Goal: Task Accomplishment & Management: Use online tool/utility

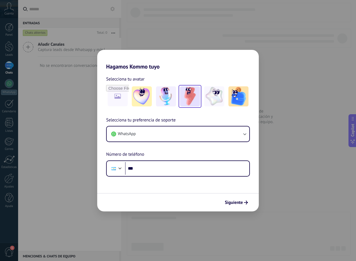
click at [187, 96] on img at bounding box center [190, 96] width 20 height 20
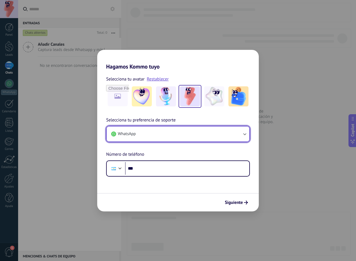
click at [145, 136] on button "WhatsApp" at bounding box center [178, 134] width 143 height 15
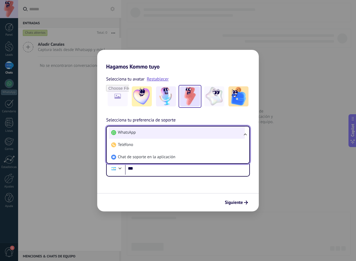
click at [148, 134] on li "WhatsApp" at bounding box center [177, 133] width 136 height 12
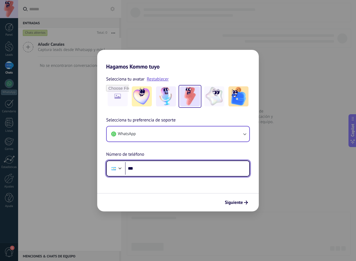
click at [149, 170] on input "***" at bounding box center [187, 168] width 124 height 13
click at [156, 170] on input "**********" at bounding box center [187, 168] width 124 height 13
paste input "*******"
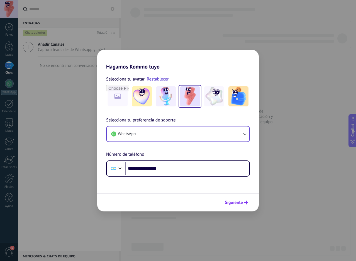
click at [236, 201] on span "Siguiente" at bounding box center [234, 203] width 18 height 4
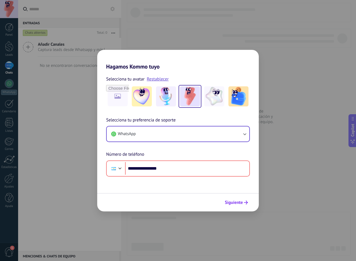
click at [235, 204] on span "Siguiente" at bounding box center [234, 203] width 18 height 4
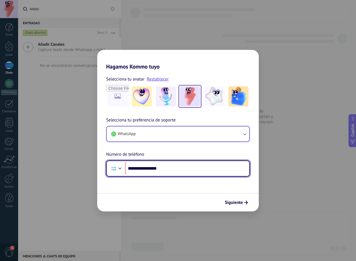
click at [141, 168] on input "**********" at bounding box center [187, 168] width 124 height 13
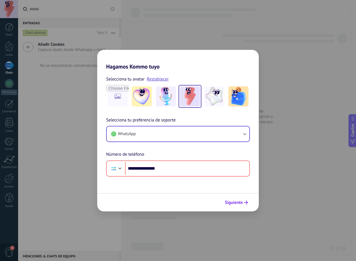
click at [235, 202] on span "Siguiente" at bounding box center [234, 203] width 18 height 4
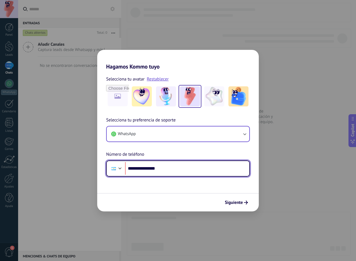
click at [142, 167] on input "**********" at bounding box center [187, 168] width 124 height 13
type input "**********"
click at [138, 170] on input "**********" at bounding box center [187, 168] width 124 height 13
click at [163, 167] on input "**********" at bounding box center [187, 168] width 124 height 13
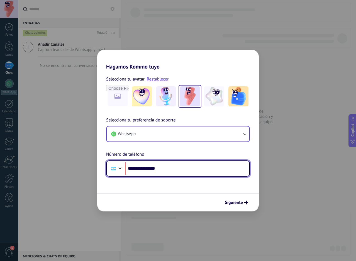
click at [163, 167] on input "**********" at bounding box center [187, 168] width 124 height 13
type input "**"
click at [156, 167] on input "**********" at bounding box center [187, 168] width 124 height 13
click at [167, 168] on input "**********" at bounding box center [187, 168] width 124 height 13
type input "**********"
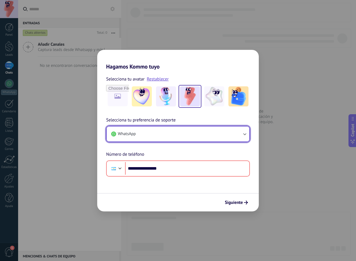
click at [137, 132] on button "WhatsApp" at bounding box center [178, 134] width 143 height 15
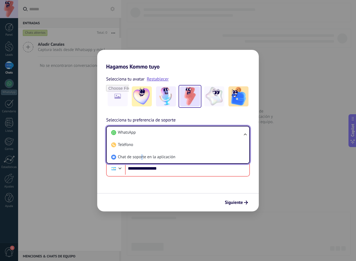
click at [143, 155] on span "Chat de soporte en la aplicación" at bounding box center [146, 158] width 57 height 6
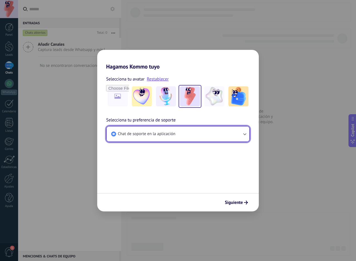
click at [169, 133] on span "Chat de soporte en la aplicación" at bounding box center [146, 134] width 57 height 6
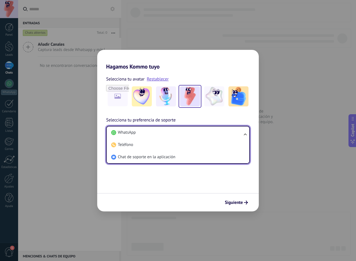
click at [187, 174] on form "Selecciona tu avatar Restablecer Selecciona tu preferencia de soporte Chat de s…" at bounding box center [178, 141] width 162 height 142
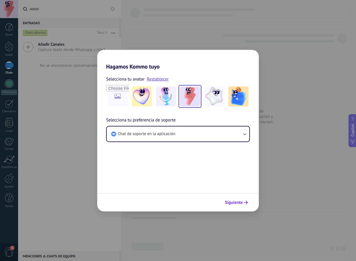
click at [233, 204] on span "Siguiente" at bounding box center [234, 203] width 18 height 4
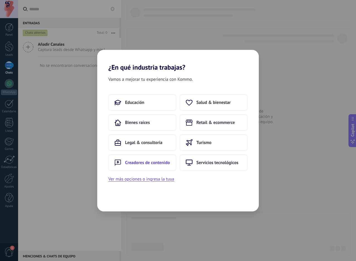
click at [159, 163] on span "Creadores de contenido" at bounding box center [147, 163] width 45 height 6
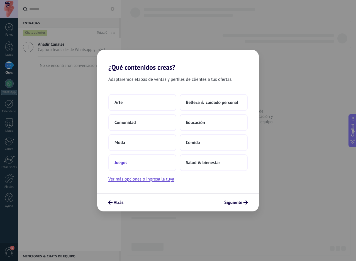
click at [134, 161] on button "Juegos" at bounding box center [142, 163] width 68 height 17
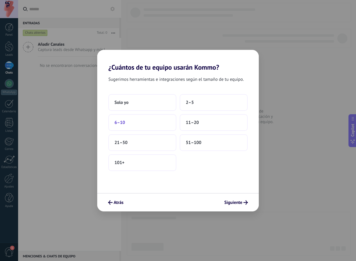
click at [139, 126] on button "6–10" at bounding box center [142, 122] width 68 height 17
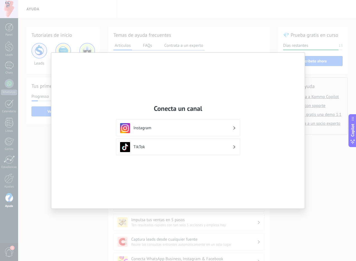
click at [209, 26] on div "Conecta un canal Instagram TikTok" at bounding box center [178, 130] width 356 height 261
click at [206, 48] on div "Conecta un canal Instagram TikTok" at bounding box center [178, 130] width 356 height 261
click at [190, 107] on h2 "Conecta un canal" at bounding box center [178, 108] width 124 height 9
click at [338, 155] on div "Conecta un canal Instagram TikTok" at bounding box center [178, 130] width 356 height 261
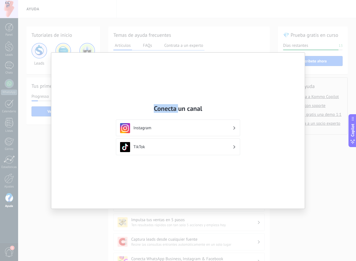
click at [338, 154] on div "Conecta un canal Instagram TikTok" at bounding box center [178, 130] width 356 height 261
drag, startPoint x: 251, startPoint y: 30, endPoint x: 203, endPoint y: 71, distance: 62.3
click at [250, 31] on div "Conecta un canal Instagram TikTok" at bounding box center [178, 130] width 356 height 261
click at [153, 127] on h3 "Instagram" at bounding box center [183, 128] width 99 height 5
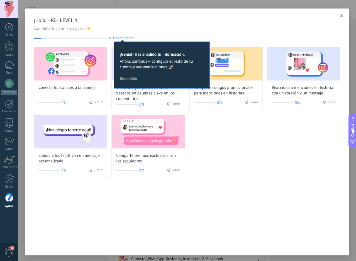
click at [339, 17] on button "button" at bounding box center [342, 16] width 6 height 6
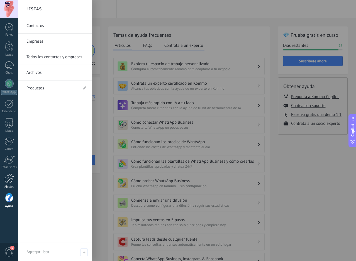
click at [11, 180] on div at bounding box center [8, 179] width 9 height 10
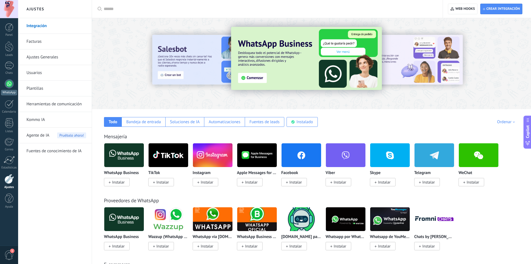
click at [8, 88] on div at bounding box center [9, 83] width 9 height 9
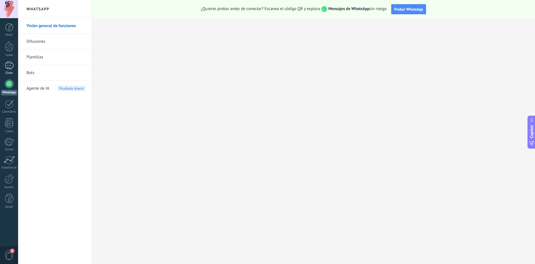
click at [8, 67] on div at bounding box center [9, 65] width 9 height 8
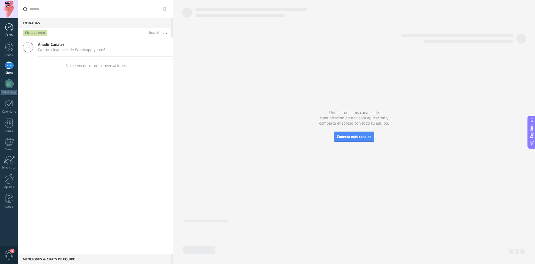
click at [8, 25] on div at bounding box center [9, 27] width 8 height 8
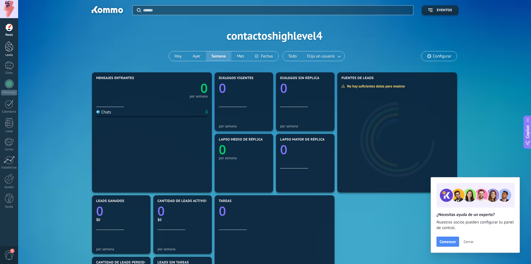
click at [7, 47] on div at bounding box center [9, 46] width 8 height 10
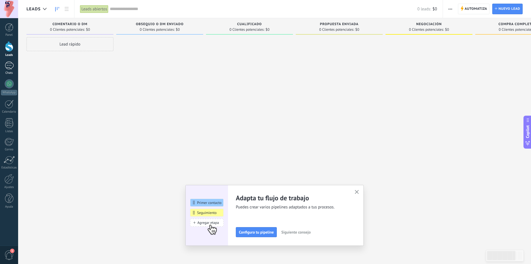
click at [13, 66] on div at bounding box center [9, 65] width 9 height 8
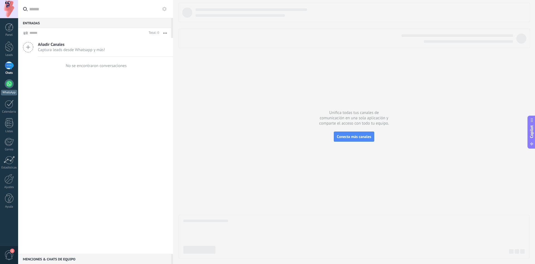
click at [10, 89] on link "WhatsApp" at bounding box center [9, 87] width 18 height 16
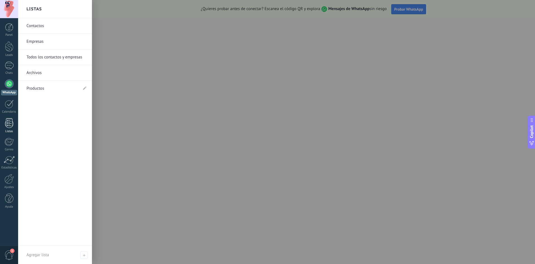
click at [10, 119] on div at bounding box center [9, 123] width 8 height 10
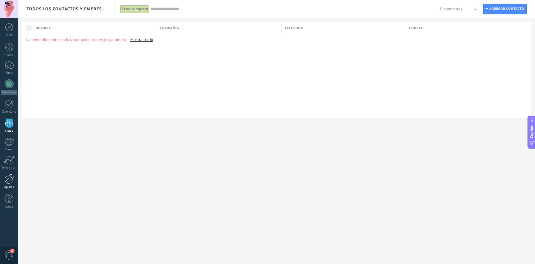
click at [8, 180] on div at bounding box center [8, 179] width 9 height 10
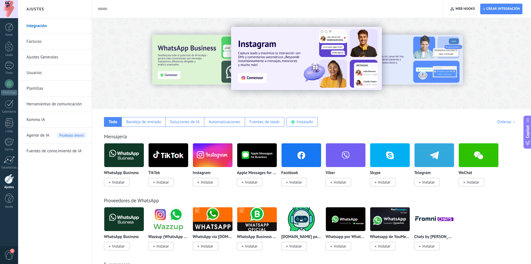
drag, startPoint x: 298, startPoint y: 129, endPoint x: 264, endPoint y: 134, distance: 35.0
click at [264, 134] on div "Mensajería" at bounding box center [311, 136] width 415 height 6
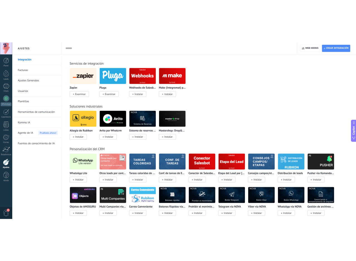
scroll to position [892, 0]
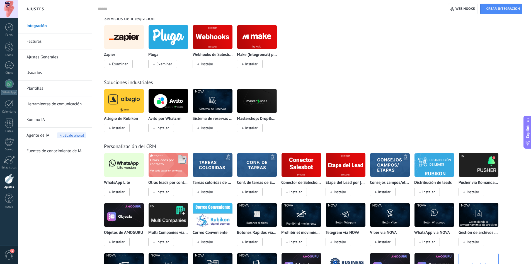
click at [116, 192] on span "Instalar" at bounding box center [118, 191] width 13 height 5
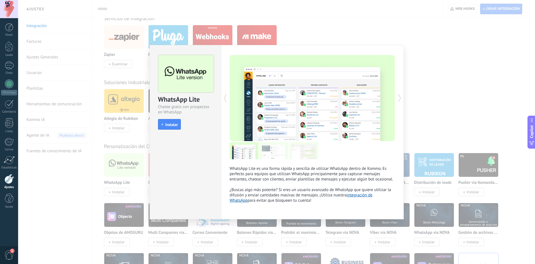
click at [174, 126] on span "Instalar" at bounding box center [171, 124] width 13 height 4
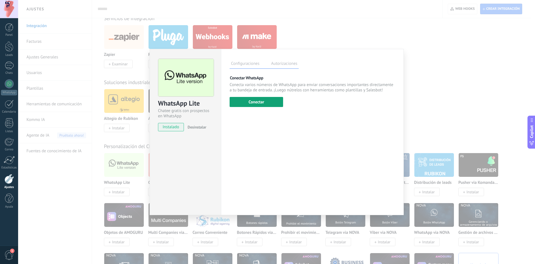
click at [279, 103] on button "Conectar" at bounding box center [257, 102] width 54 height 10
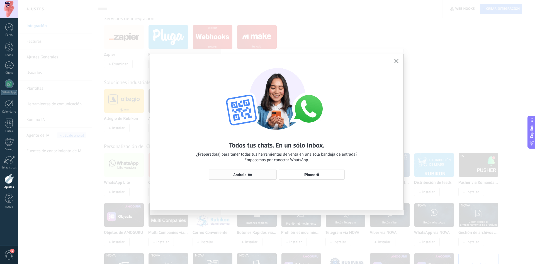
click at [263, 175] on span "Android" at bounding box center [243, 174] width 62 height 4
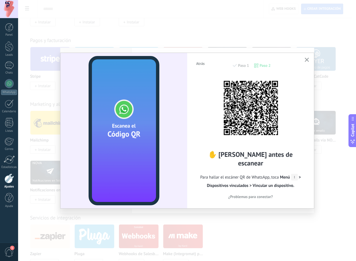
click at [205, 32] on div "Atrás Paso 1 Paso 2 ✋ [PERSON_NAME] antes de escanear Para hallar el escáner QR…" at bounding box center [187, 130] width 338 height 261
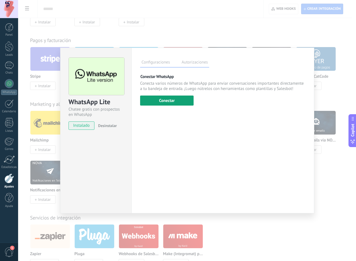
click at [162, 100] on button "Conectar" at bounding box center [167, 101] width 54 height 10
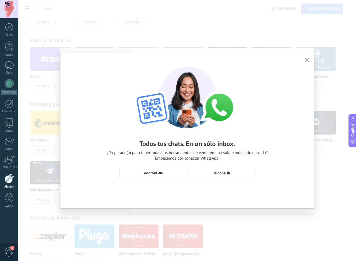
click at [195, 195] on div "Todos tus chats. En un sólo inbox. ¿Preparado(a) para tener todas tus herramien…" at bounding box center [188, 131] width 254 height 156
click at [138, 222] on div "Todos tus chats. En un sólo inbox. ¿Preparado(a) para tener todas tus herramien…" at bounding box center [187, 130] width 338 height 261
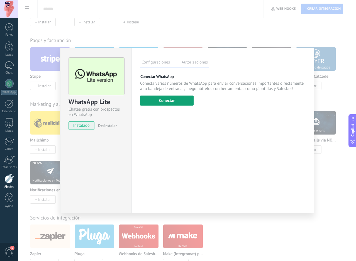
click at [160, 102] on button "Conectar" at bounding box center [167, 101] width 54 height 10
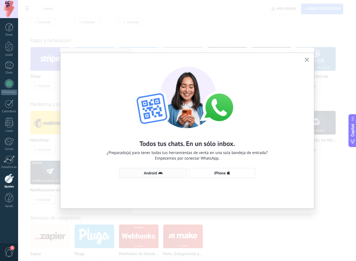
click at [156, 172] on span "Android" at bounding box center [150, 173] width 13 height 4
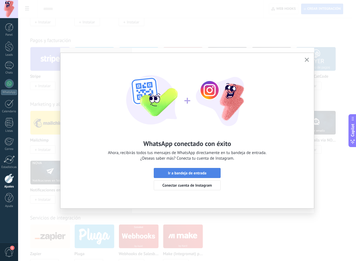
click at [188, 173] on span "Ir a bandeja de entrada" at bounding box center [187, 173] width 38 height 4
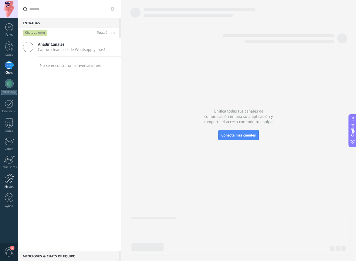
click at [10, 182] on div at bounding box center [8, 179] width 9 height 10
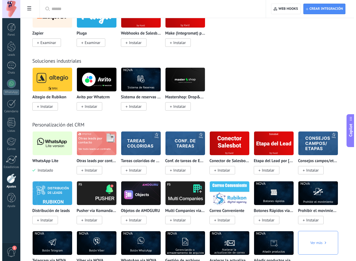
scroll to position [1116, 0]
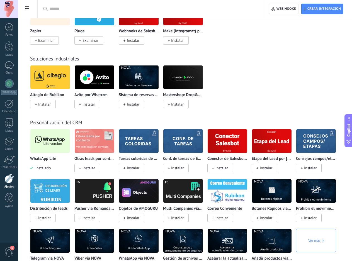
click at [50, 143] on img at bounding box center [50, 141] width 40 height 27
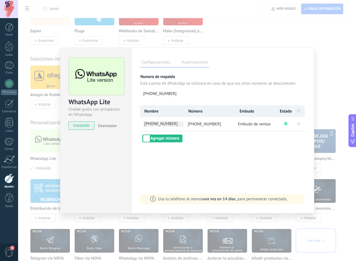
click at [153, 123] on span "[PHONE_NUMBER]" at bounding box center [163, 124] width 40 height 6
type input "*"
type input "********"
click at [191, 128] on li "[PHONE_NUMBER]" at bounding box center [210, 124] width 52 height 14
click at [168, 140] on button "Agregar número" at bounding box center [163, 139] width 40 height 8
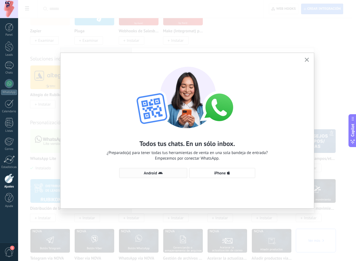
click at [167, 174] on span "Android" at bounding box center [153, 173] width 62 height 4
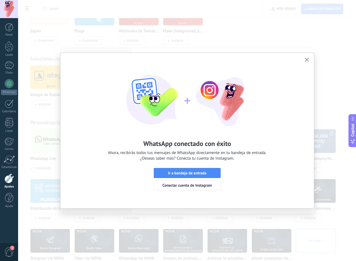
drag, startPoint x: 174, startPoint y: 171, endPoint x: 178, endPoint y: 171, distance: 4.2
click at [174, 171] on span "Ir a bandeja de entrada" at bounding box center [187, 173] width 38 height 4
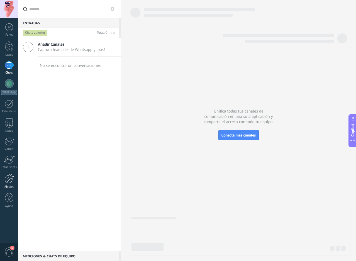
click at [6, 183] on div at bounding box center [8, 179] width 9 height 10
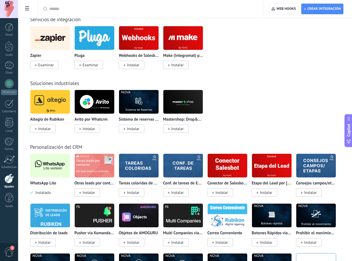
scroll to position [1088, 0]
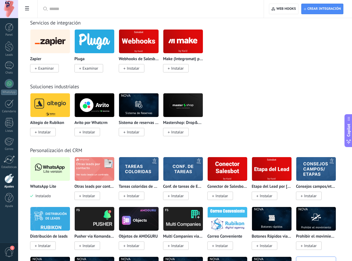
click at [50, 169] on img at bounding box center [50, 169] width 40 height 27
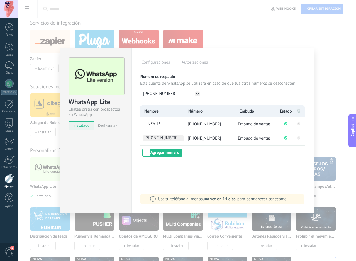
click at [171, 139] on span "[PHONE_NUMBER]" at bounding box center [163, 139] width 40 height 6
drag, startPoint x: 180, startPoint y: 139, endPoint x: 139, endPoint y: 140, distance: 41.8
click at [139, 140] on div "Configuraciones Autorizaciones Esta pestaña registra a los usuarios que han con…" at bounding box center [223, 131] width 183 height 166
click at [166, 136] on span "[PHONE_NUMBER]" at bounding box center [163, 139] width 40 height 6
type input "*"
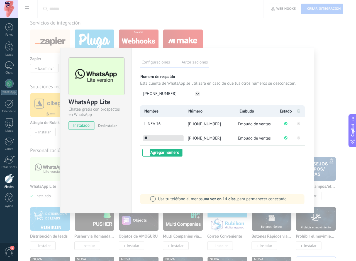
type input "*"
type input "*******"
click at [220, 156] on div "Nombre Número Embudo Estado LINEA 16 [PHONE_NUMBER] Embudo de ventas ******* [P…" at bounding box center [223, 130] width 166 height 51
click at [108, 37] on div "WhatsApp Lite Chatee gratis con prospectos en WhatsApp instalado Desinstalar Co…" at bounding box center [187, 130] width 338 height 261
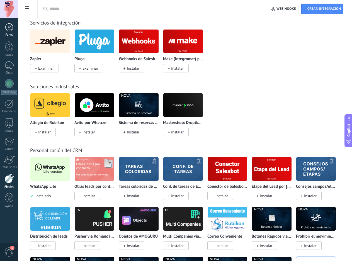
click at [7, 33] on div "Panel" at bounding box center [9, 35] width 16 height 4
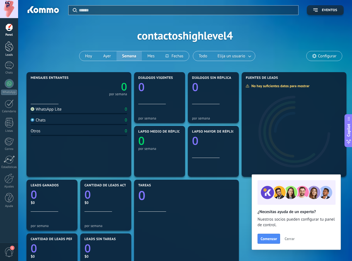
click at [12, 48] on div at bounding box center [9, 46] width 8 height 10
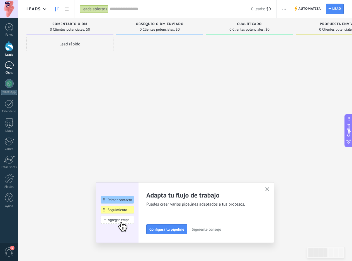
click at [10, 64] on div at bounding box center [9, 65] width 9 height 8
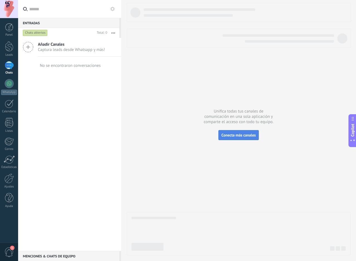
click at [244, 135] on span "Conecta más canales" at bounding box center [239, 135] width 34 height 5
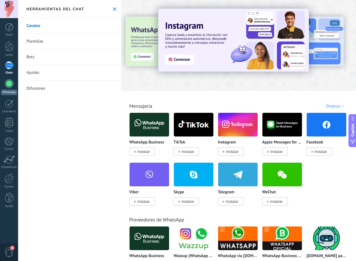
click at [10, 87] on div at bounding box center [9, 83] width 9 height 9
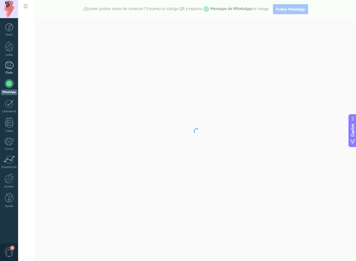
click at [6, 69] on div at bounding box center [9, 65] width 9 height 8
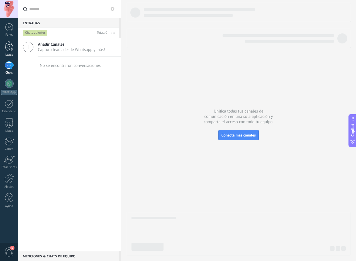
click at [11, 50] on div at bounding box center [9, 46] width 8 height 10
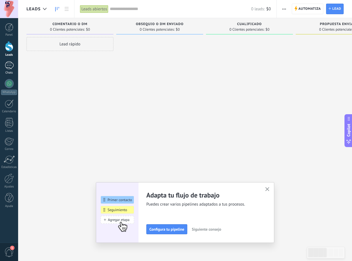
click at [11, 67] on div at bounding box center [9, 65] width 9 height 8
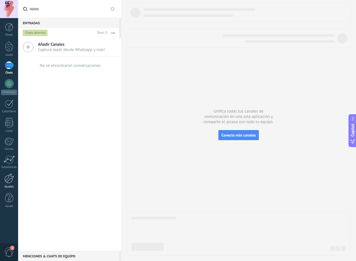
click at [8, 179] on div at bounding box center [8, 179] width 9 height 10
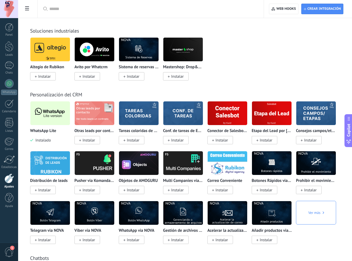
scroll to position [1199, 0]
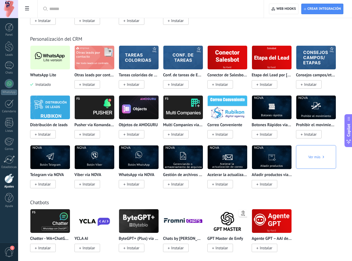
click at [60, 58] on img at bounding box center [50, 57] width 40 height 27
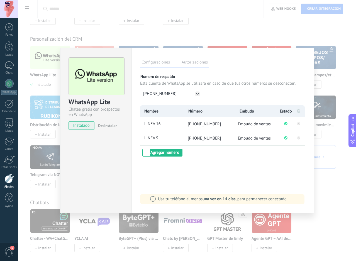
drag, startPoint x: 140, startPoint y: 31, endPoint x: 143, endPoint y: 33, distance: 3.5
click at [141, 31] on div "WhatsApp Lite Chatee gratis con prospectos en WhatsApp instalado Desinstalar Co…" at bounding box center [187, 130] width 338 height 261
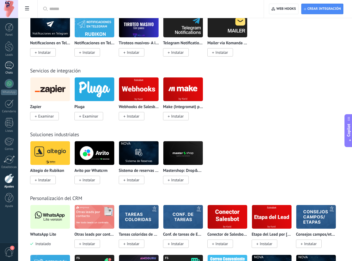
scroll to position [1032, 0]
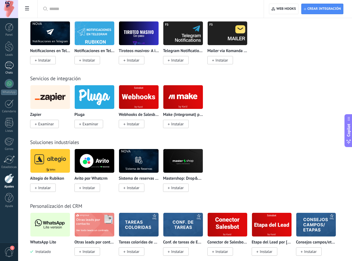
click at [13, 66] on div at bounding box center [9, 65] width 9 height 8
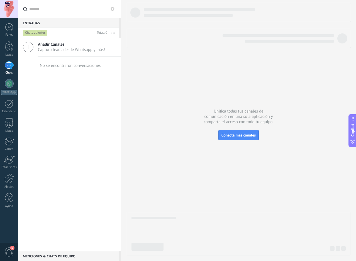
click at [331, 68] on div at bounding box center [239, 129] width 224 height 253
click at [9, 83] on div at bounding box center [9, 83] width 9 height 9
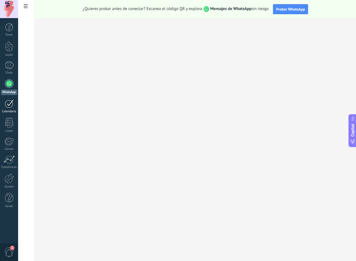
click at [9, 103] on div at bounding box center [9, 104] width 9 height 9
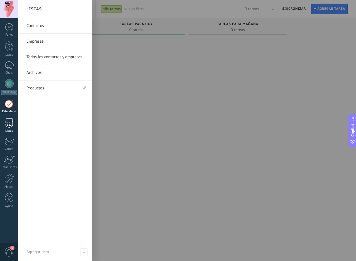
click at [9, 124] on div at bounding box center [9, 123] width 8 height 10
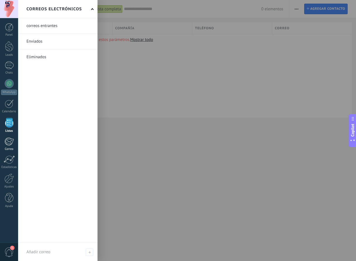
click at [12, 144] on div at bounding box center [8, 141] width 9 height 8
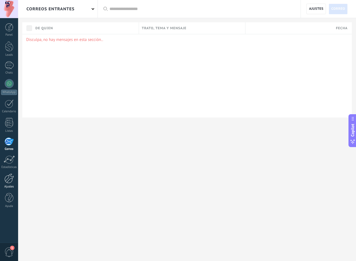
click at [13, 180] on div at bounding box center [8, 179] width 9 height 10
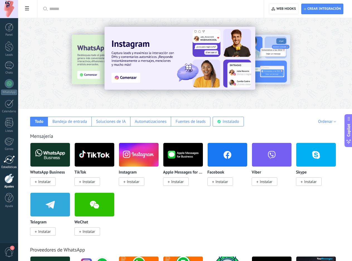
click at [9, 163] on div at bounding box center [9, 160] width 11 height 8
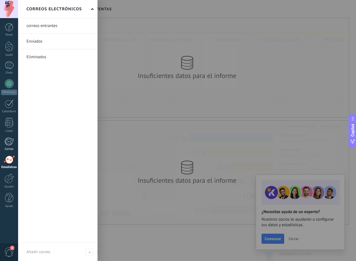
click at [11, 143] on div at bounding box center [8, 141] width 9 height 8
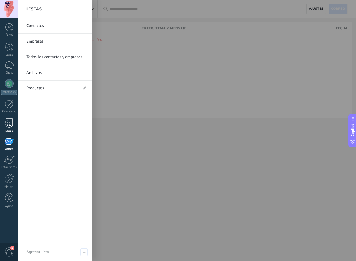
click at [16, 124] on link "Listas" at bounding box center [9, 125] width 18 height 15
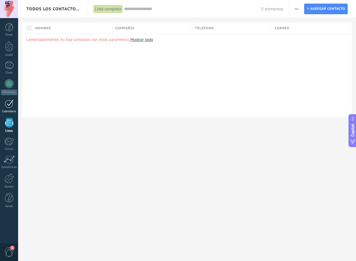
click at [8, 104] on div at bounding box center [9, 104] width 9 height 9
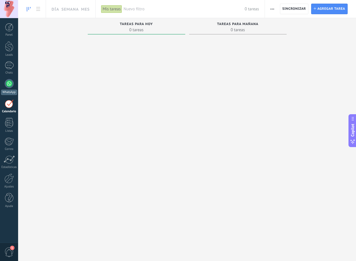
click at [11, 85] on div at bounding box center [9, 83] width 9 height 9
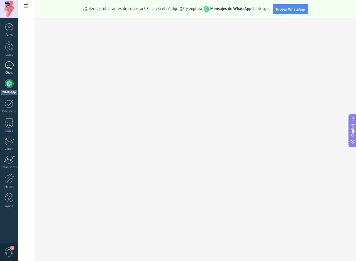
click at [9, 70] on link "Chats" at bounding box center [9, 67] width 18 height 13
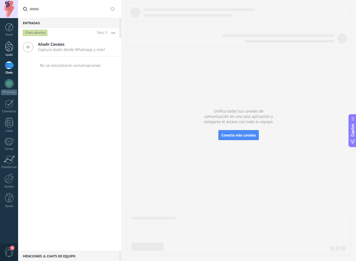
click at [12, 47] on div at bounding box center [9, 46] width 8 height 10
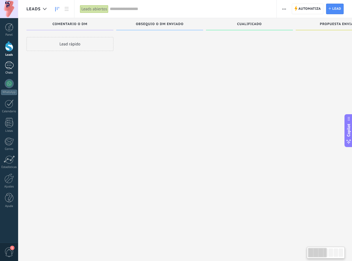
click at [6, 65] on div at bounding box center [9, 65] width 9 height 8
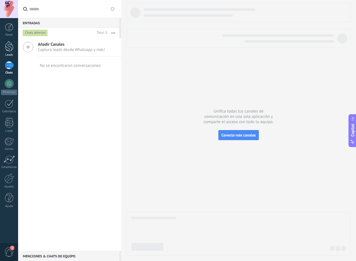
click at [9, 47] on div at bounding box center [9, 46] width 8 height 10
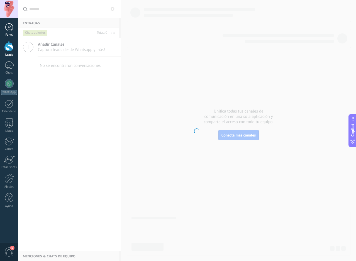
click at [12, 26] on div at bounding box center [9, 27] width 8 height 8
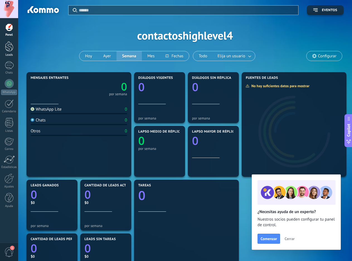
click at [9, 46] on div at bounding box center [9, 46] width 8 height 10
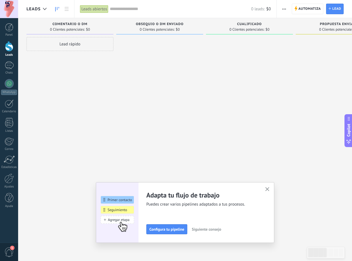
click at [270, 189] on icon "button" at bounding box center [268, 189] width 4 height 4
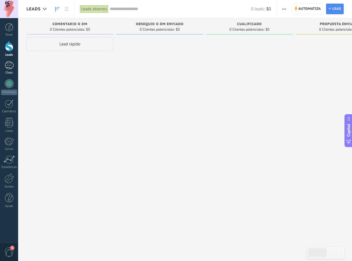
click at [9, 65] on div at bounding box center [9, 65] width 9 height 8
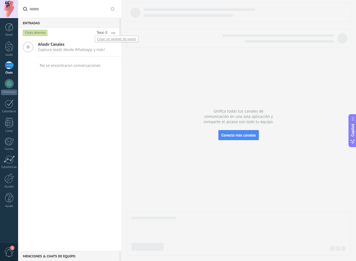
click at [107, 33] on div at bounding box center [101, 33] width 13 height 6
click at [11, 250] on span "1" at bounding box center [12, 248] width 4 height 4
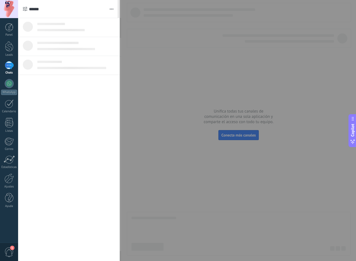
click at [204, 107] on div at bounding box center [178, 130] width 356 height 261
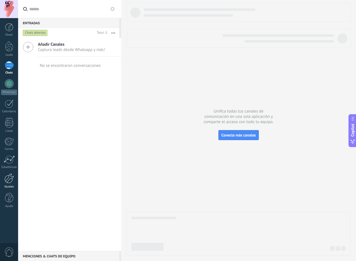
click at [6, 183] on div at bounding box center [8, 179] width 9 height 10
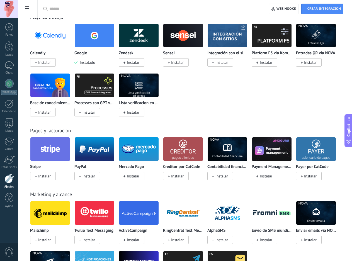
scroll to position [809, 0]
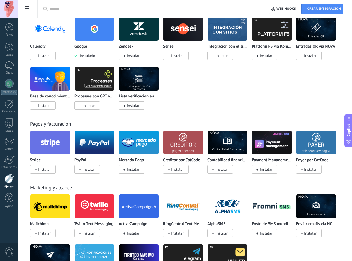
click at [329, 183] on div "Marketing y alcance Mailchimp Instalar Twilio Text Messaging Instalar ActiveCam…" at bounding box center [185, 230] width 323 height 114
click at [334, 184] on div "Marketing y alcance Mailchimp Instalar Twilio Text Messaging Instalar ActiveCam…" at bounding box center [185, 230] width 323 height 114
click at [343, 87] on div "Calendly Instalar Google Instalado Zendesk Instalar Sensei Instalar Integración…" at bounding box center [188, 67] width 316 height 100
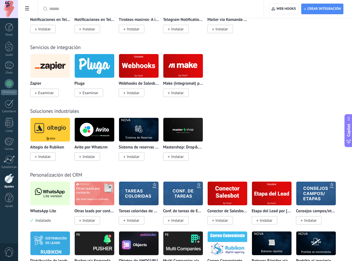
scroll to position [1088, 0]
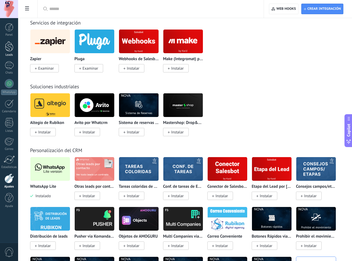
click at [9, 42] on div at bounding box center [9, 46] width 8 height 10
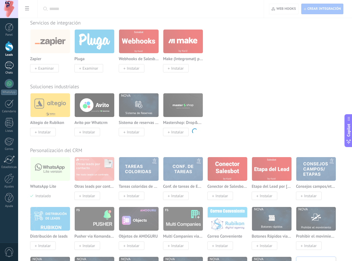
click at [9, 64] on div at bounding box center [9, 65] width 9 height 8
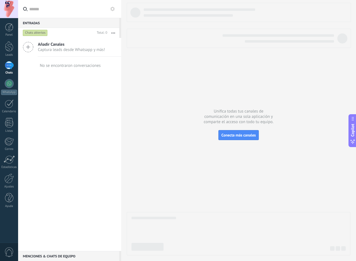
click at [116, 34] on button "button" at bounding box center [113, 33] width 12 height 10
click at [111, 155] on div "Añadir Canales Captura leads desde Whatsapp y más! No se encontraron conversaci…" at bounding box center [69, 144] width 103 height 213
click at [116, 33] on button "button" at bounding box center [113, 33] width 12 height 10
drag, startPoint x: 112, startPoint y: 154, endPoint x: 109, endPoint y: 145, distance: 9.5
click at [112, 153] on div "Añadir Canales Captura leads desde Whatsapp y más! No se encontraron conversaci…" at bounding box center [69, 144] width 103 height 213
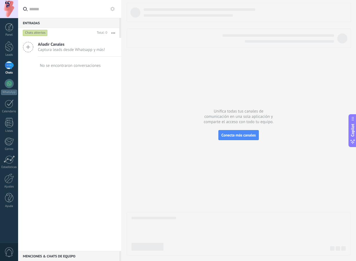
click at [114, 33] on button "button" at bounding box center [113, 33] width 12 height 10
click at [110, 32] on button "button" at bounding box center [113, 33] width 12 height 10
click at [112, 31] on button "button" at bounding box center [113, 33] width 12 height 10
click at [114, 31] on button "button" at bounding box center [113, 33] width 12 height 10
